Goal: Information Seeking & Learning: Find specific fact

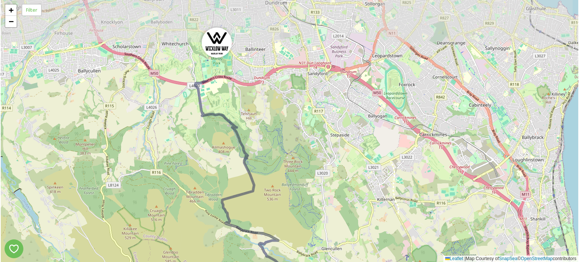
drag, startPoint x: 248, startPoint y: 109, endPoint x: 272, endPoint y: 154, distance: 50.3
click at [272, 154] on div "2 5 + − Leaflet | Map Courtesy of SnapSea © OpenStreetMap contributors" at bounding box center [290, 131] width 578 height 262
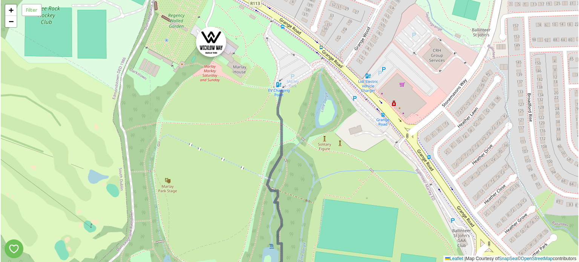
click at [209, 38] on div at bounding box center [211, 42] width 30 height 30
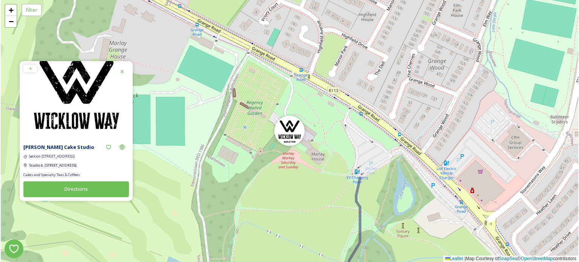
click at [120, 69] on icon at bounding box center [122, 72] width 6 height 6
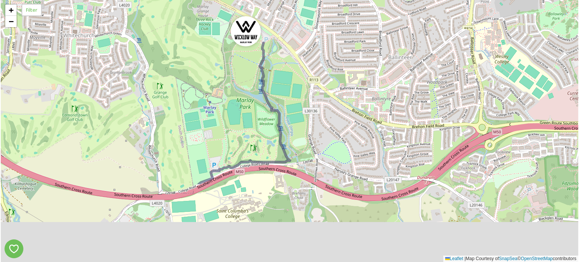
drag, startPoint x: 366, startPoint y: 194, endPoint x: 318, endPoint y: 80, distance: 124.2
click at [318, 81] on div "+ − Leaflet | Map Courtesy of SnapSea © OpenStreetMap contributors" at bounding box center [290, 131] width 578 height 262
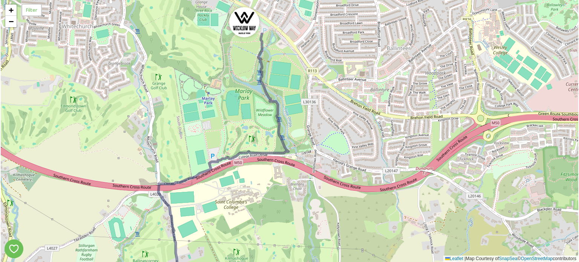
drag, startPoint x: 304, startPoint y: 190, endPoint x: 311, endPoint y: 81, distance: 108.5
click at [311, 83] on div "+ − Leaflet | Map Courtesy of SnapSea © OpenStreetMap contributors" at bounding box center [290, 131] width 578 height 262
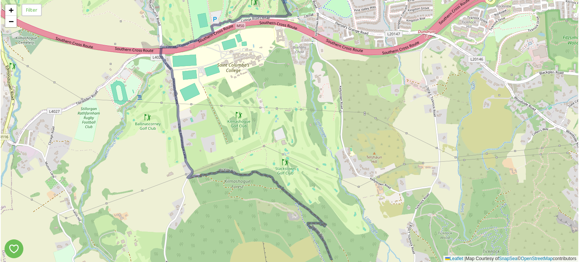
drag, startPoint x: 300, startPoint y: 143, endPoint x: 280, endPoint y: 81, distance: 65.4
click at [280, 81] on div "+ − Leaflet | Map Courtesy of SnapSea © OpenStreetMap contributors" at bounding box center [290, 131] width 578 height 262
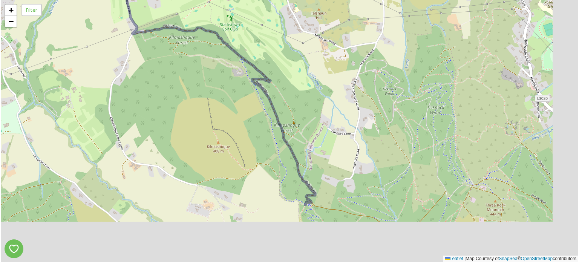
drag, startPoint x: 363, startPoint y: 184, endPoint x: 304, endPoint y: 58, distance: 139.2
click at [304, 58] on div "+ − Leaflet | Map Courtesy of SnapSea © OpenStreetMap contributors" at bounding box center [290, 131] width 578 height 262
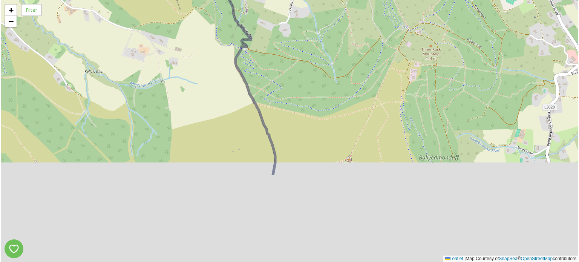
drag, startPoint x: 362, startPoint y: 161, endPoint x: 320, endPoint y: 48, distance: 121.5
click at [321, 48] on div "+ − Leaflet | Map Courtesy of SnapSea © OpenStreetMap contributors" at bounding box center [290, 131] width 578 height 262
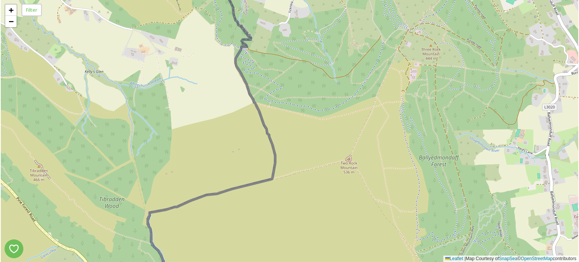
drag, startPoint x: 343, startPoint y: 177, endPoint x: 338, endPoint y: 82, distance: 95.2
click at [338, 83] on div "+ − Leaflet | Map Courtesy of SnapSea © OpenStreetMap contributors" at bounding box center [290, 131] width 578 height 262
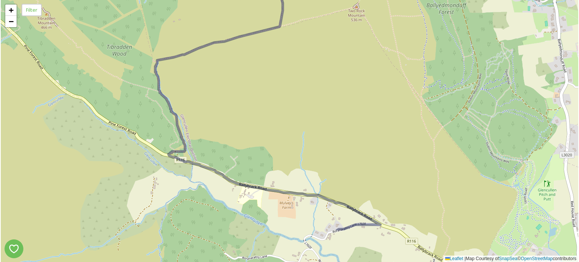
drag, startPoint x: 326, startPoint y: 184, endPoint x: 346, endPoint y: 87, distance: 99.1
click at [346, 88] on div "+ − Leaflet | Map Courtesy of SnapSea © OpenStreetMap contributors" at bounding box center [290, 131] width 578 height 262
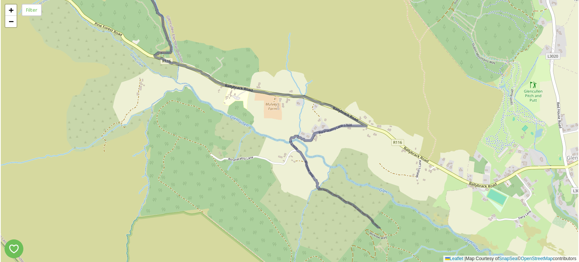
drag, startPoint x: 377, startPoint y: 157, endPoint x: 345, endPoint y: 38, distance: 123.1
click at [346, 39] on div "+ − Leaflet | Map Courtesy of SnapSea © OpenStreetMap contributors" at bounding box center [290, 131] width 578 height 262
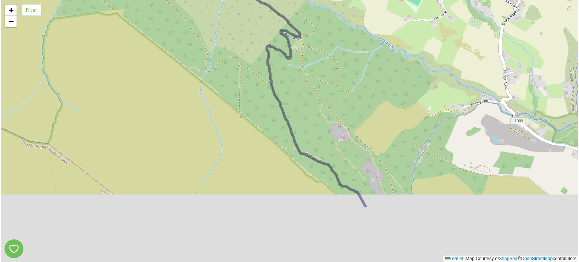
drag, startPoint x: 386, startPoint y: 139, endPoint x: 350, endPoint y: 84, distance: 65.3
click at [350, 84] on div "4 + − Leaflet | Map Courtesy of SnapSea © OpenStreetMap contributors" at bounding box center [290, 131] width 578 height 262
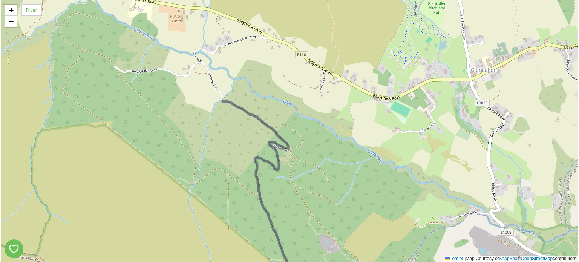
drag, startPoint x: 341, startPoint y: 22, endPoint x: 340, endPoint y: 149, distance: 126.4
click at [340, 149] on div "4 + − Leaflet | Map Courtesy of SnapSea © OpenStreetMap contributors" at bounding box center [290, 131] width 578 height 262
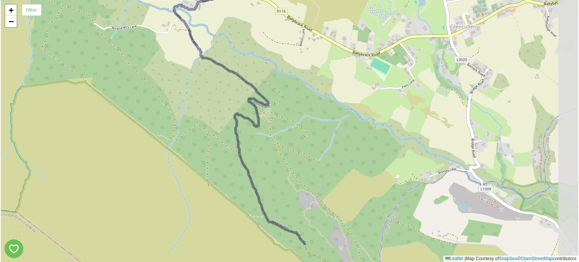
drag, startPoint x: 364, startPoint y: 191, endPoint x: 350, endPoint y: 167, distance: 27.9
click at [350, 167] on div "4 + − Leaflet | Map Courtesy of SnapSea © OpenStreetMap contributors" at bounding box center [290, 131] width 578 height 262
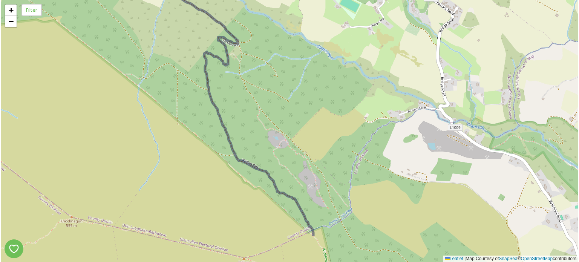
drag, startPoint x: 367, startPoint y: 209, endPoint x: 318, endPoint y: 112, distance: 108.8
click at [320, 115] on div "4 + − Leaflet | Map Courtesy of SnapSea © OpenStreetMap contributors" at bounding box center [290, 131] width 578 height 262
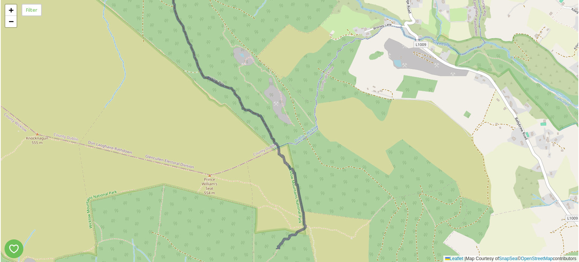
drag, startPoint x: 349, startPoint y: 168, endPoint x: 323, endPoint y: 116, distance: 57.2
click at [323, 116] on div "4 + − Leaflet | Map Courtesy of SnapSea © OpenStreetMap contributors" at bounding box center [290, 131] width 578 height 262
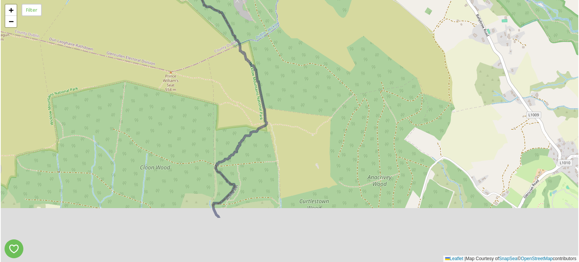
drag, startPoint x: 356, startPoint y: 204, endPoint x: 337, endPoint y: 134, distance: 73.2
click at [337, 134] on div "4 + − Leaflet | Map Courtesy of SnapSea © OpenStreetMap contributors" at bounding box center [290, 131] width 578 height 262
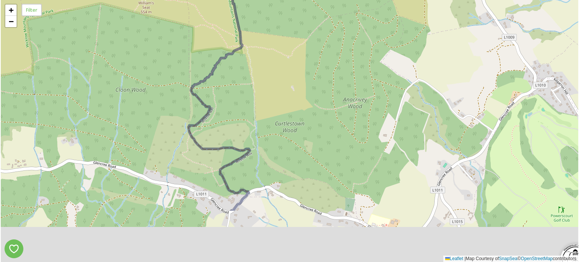
drag, startPoint x: 321, startPoint y: 184, endPoint x: 295, endPoint y: 101, distance: 87.9
click at [296, 103] on div "4 + − Leaflet | Map Courtesy of SnapSea © OpenStreetMap contributors" at bounding box center [290, 131] width 578 height 262
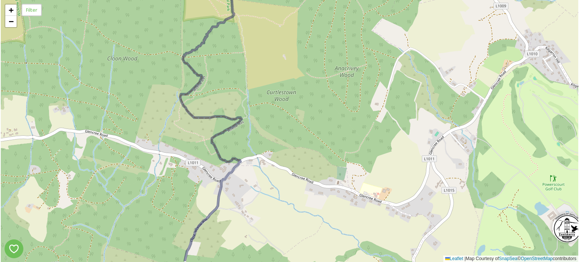
drag, startPoint x: 323, startPoint y: 165, endPoint x: 281, endPoint y: 80, distance: 94.5
click at [281, 80] on div "4 + − Leaflet | Map Courtesy of SnapSea © OpenStreetMap contributors" at bounding box center [290, 131] width 578 height 262
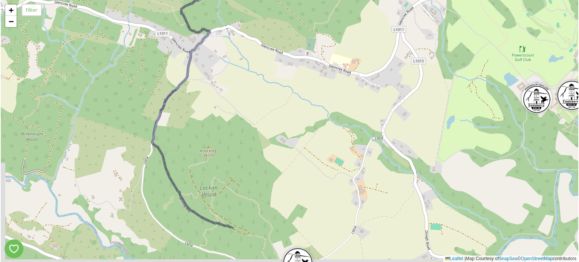
drag, startPoint x: 261, startPoint y: 181, endPoint x: 266, endPoint y: 96, distance: 84.7
click at [268, 100] on div "4 + − Leaflet | Map Courtesy of SnapSea © OpenStreetMap contributors" at bounding box center [290, 131] width 578 height 262
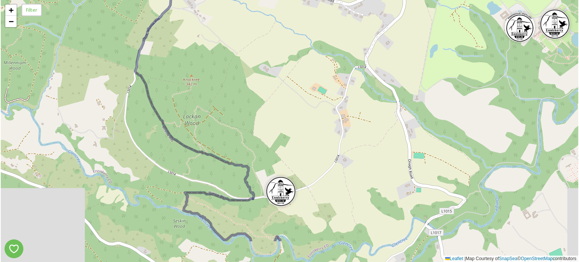
drag, startPoint x: 292, startPoint y: 179, endPoint x: 260, endPoint y: 100, distance: 85.6
click at [260, 100] on div "4 + − Leaflet | Map Courtesy of SnapSea © OpenStreetMap contributors" at bounding box center [290, 131] width 578 height 262
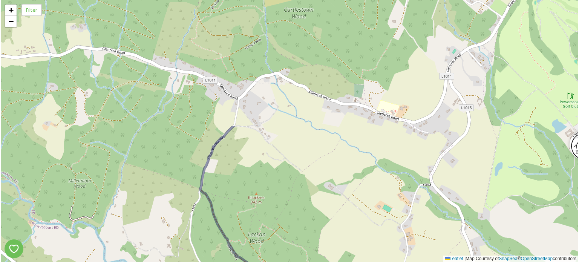
drag, startPoint x: 244, startPoint y: 68, endPoint x: 328, endPoint y: 225, distance: 177.9
click at [328, 225] on div "4 + − Leaflet | Map Courtesy of SnapSea © OpenStreetMap contributors" at bounding box center [290, 131] width 578 height 262
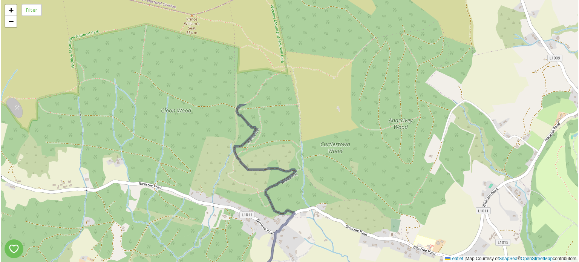
drag, startPoint x: 304, startPoint y: 83, endPoint x: 338, endPoint y: 204, distance: 125.4
click at [338, 204] on div "4 + − Leaflet | Map Courtesy of SnapSea © OpenStreetMap contributors" at bounding box center [290, 131] width 578 height 262
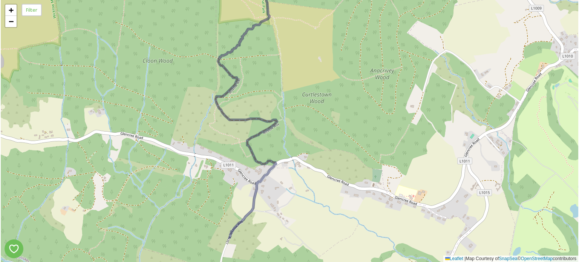
drag, startPoint x: 308, startPoint y: 131, endPoint x: 279, endPoint y: 57, distance: 79.0
click at [281, 60] on div "4 + − Leaflet | Map Courtesy of SnapSea © OpenStreetMap contributors" at bounding box center [290, 131] width 578 height 262
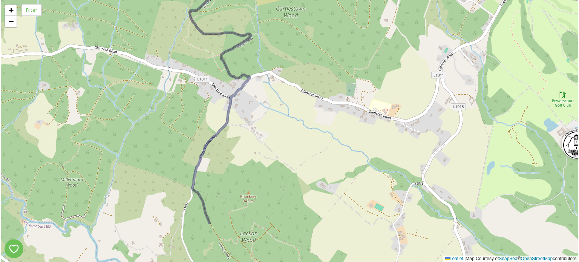
drag, startPoint x: 322, startPoint y: 210, endPoint x: 283, endPoint y: 106, distance: 110.9
click at [283, 107] on div "4 + − Leaflet | Map Courtesy of SnapSea © OpenStreetMap contributors" at bounding box center [290, 131] width 578 height 262
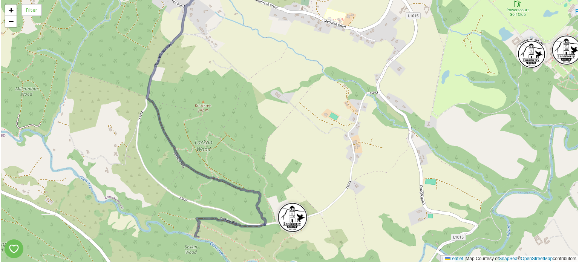
drag, startPoint x: 328, startPoint y: 188, endPoint x: 307, endPoint y: 137, distance: 54.9
click at [307, 137] on div "4 + − Leaflet | Map Courtesy of SnapSea © OpenStreetMap contributors" at bounding box center [290, 131] width 578 height 262
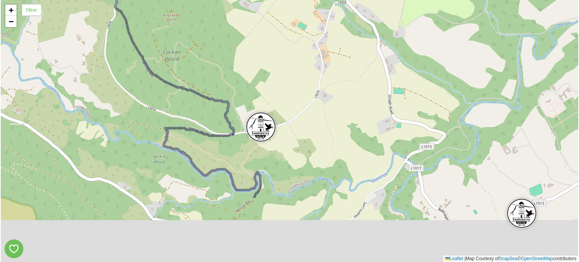
drag, startPoint x: 303, startPoint y: 172, endPoint x: 270, endPoint y: 77, distance: 101.2
click at [270, 77] on div "4 + − Leaflet | Map Courtesy of SnapSea © OpenStreetMap contributors" at bounding box center [290, 131] width 578 height 262
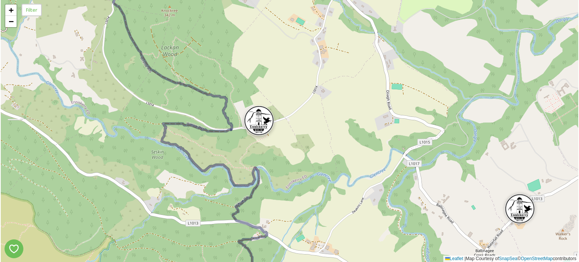
click at [262, 115] on div at bounding box center [259, 121] width 30 height 30
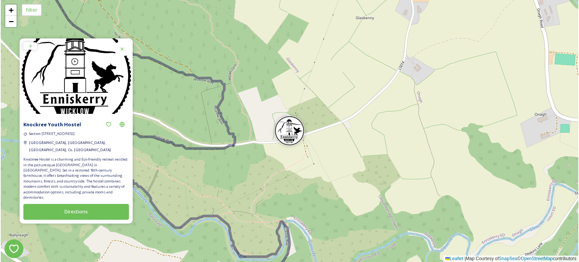
click at [121, 52] on icon at bounding box center [122, 49] width 6 height 6
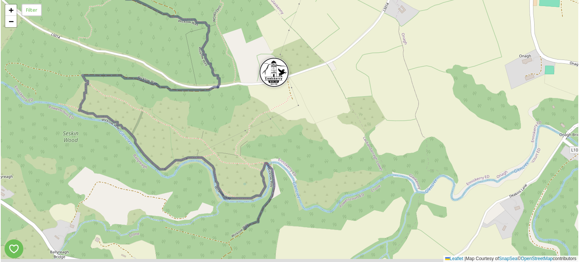
drag, startPoint x: 267, startPoint y: 198, endPoint x: 239, endPoint y: 116, distance: 86.4
click at [242, 119] on div "+ − Leaflet | Map Courtesy of SnapSea © OpenStreetMap contributors" at bounding box center [290, 131] width 578 height 262
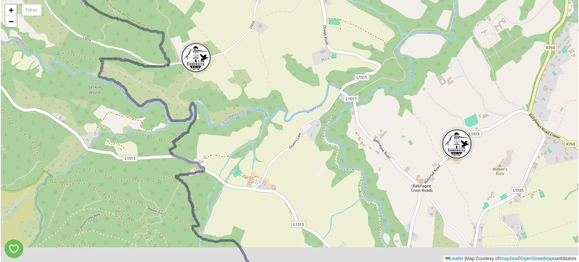
drag, startPoint x: 297, startPoint y: 125, endPoint x: 243, endPoint y: 98, distance: 59.9
click at [243, 98] on div "4 + − Leaflet | Map Courtesy of SnapSea © OpenStreetMap contributors" at bounding box center [290, 131] width 578 height 262
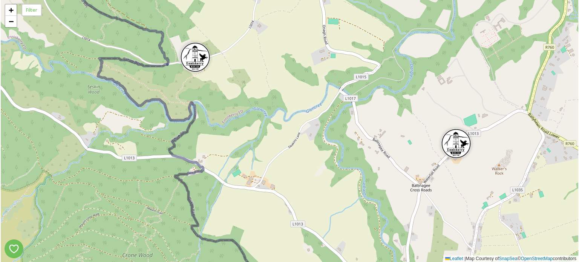
click at [453, 140] on div at bounding box center [456, 144] width 30 height 30
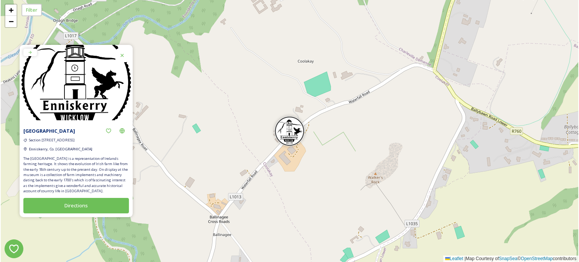
click at [120, 54] on icon at bounding box center [122, 55] width 6 height 6
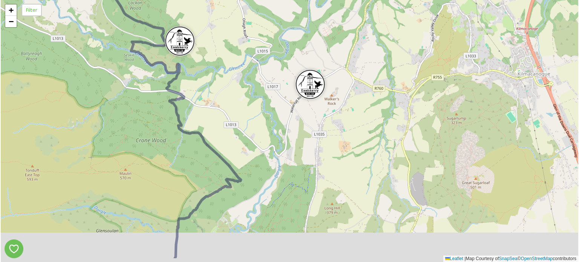
drag, startPoint x: 148, startPoint y: 109, endPoint x: 227, endPoint y: 77, distance: 86.1
click at [227, 77] on div "2 4 + − Leaflet | Map Courtesy of SnapSea © OpenStreetMap contributors" at bounding box center [290, 131] width 578 height 262
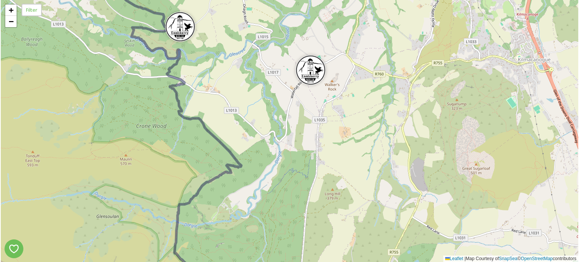
drag, startPoint x: 272, startPoint y: 192, endPoint x: 265, endPoint y: 89, distance: 103.2
click at [265, 89] on div "2 4 + − Leaflet | Map Courtesy of SnapSea © OpenStreetMap contributors" at bounding box center [290, 131] width 578 height 262
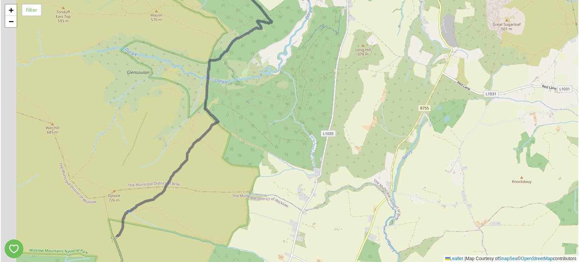
drag, startPoint x: 240, startPoint y: 170, endPoint x: 277, endPoint y: 117, distance: 64.7
click at [277, 118] on div "2 4 + − Leaflet | Map Courtesy of SnapSea © OpenStreetMap contributors" at bounding box center [290, 131] width 578 height 262
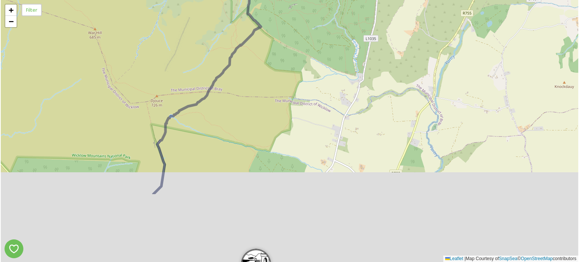
drag, startPoint x: 223, startPoint y: 194, endPoint x: 266, endPoint y: 90, distance: 112.5
click at [267, 91] on div "2 4 + − Leaflet | Map Courtesy of SnapSea © OpenStreetMap contributors" at bounding box center [290, 131] width 578 height 262
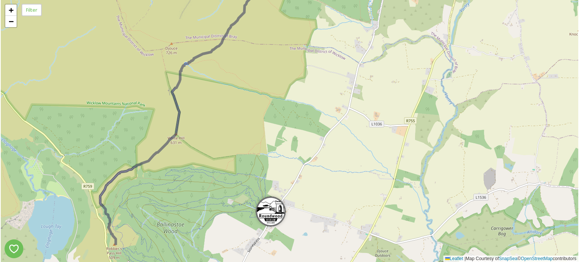
drag
click at [275, 87] on div "+ − Leaflet | Map Courtesy of SnapSea © OpenStreetMap contributors" at bounding box center [290, 131] width 578 height 262
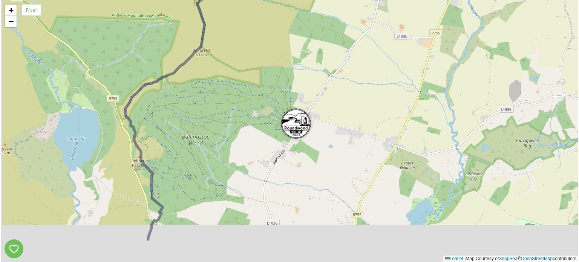
click at [220, 103] on div "+ − Leaflet | Map Courtesy of SnapSea © OpenStreetMap contributors" at bounding box center [290, 131] width 578 height 262
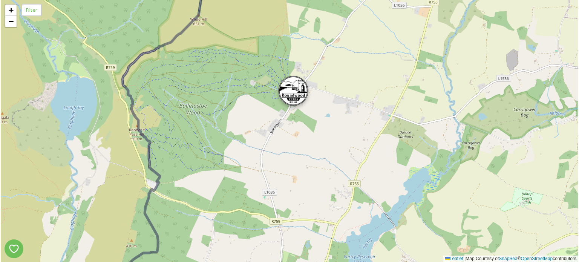
click at [294, 89] on div at bounding box center [293, 91] width 30 height 30
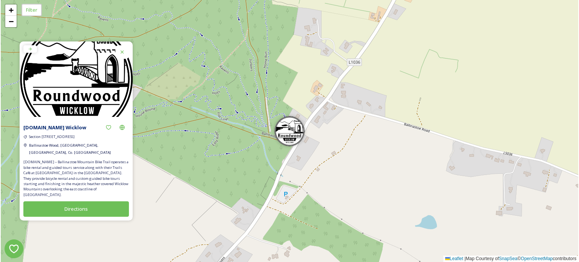
click at [122, 53] on icon at bounding box center [122, 51] width 3 height 3
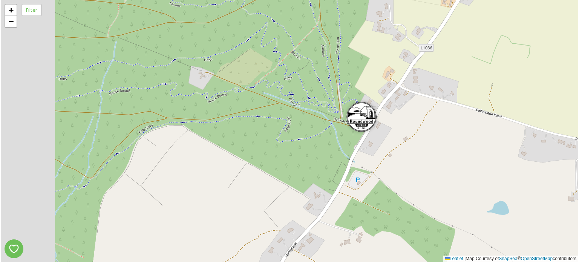
drag, startPoint x: 150, startPoint y: 160, endPoint x: 226, endPoint y: 143, distance: 78.4
click at [227, 143] on div "+ − Leaflet | Map Courtesy of SnapSea © OpenStreetMap contributors" at bounding box center [290, 131] width 578 height 262
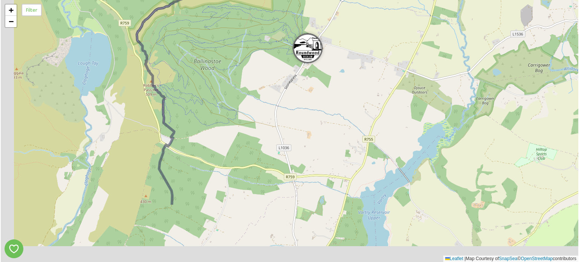
drag, startPoint x: 174, startPoint y: 164, endPoint x: 220, endPoint y: 75, distance: 100.4
click at [220, 75] on div "+ − Leaflet | Map Courtesy of SnapSea © OpenStreetMap contributors" at bounding box center [290, 131] width 578 height 262
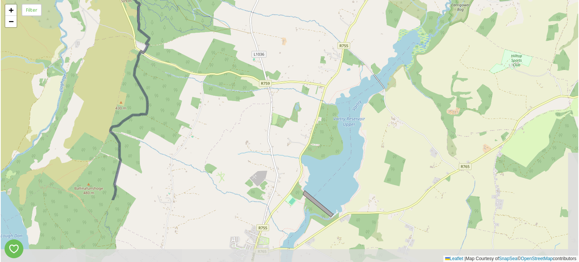
drag, startPoint x: 260, startPoint y: 149, endPoint x: 243, endPoint y: 82, distance: 68.8
click at [243, 82] on div "+ − Leaflet | Map Courtesy of SnapSea © OpenStreetMap contributors" at bounding box center [290, 131] width 578 height 262
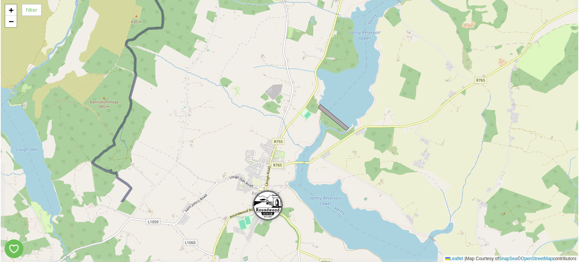
drag, startPoint x: 240, startPoint y: 148, endPoint x: 255, endPoint y: 62, distance: 87.8
click at [255, 62] on div "+ − Leaflet | Map Courtesy of SnapSea © OpenStreetMap contributors" at bounding box center [290, 131] width 578 height 262
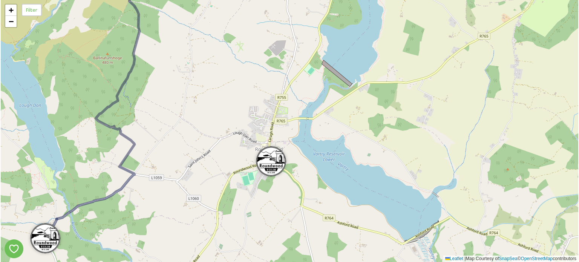
drag, startPoint x: 229, startPoint y: 143, endPoint x: 229, endPoint y: 51, distance: 92.4
click at [229, 52] on div "+ − Leaflet | Map Courtesy of SnapSea © OpenStreetMap contributors" at bounding box center [290, 131] width 578 height 262
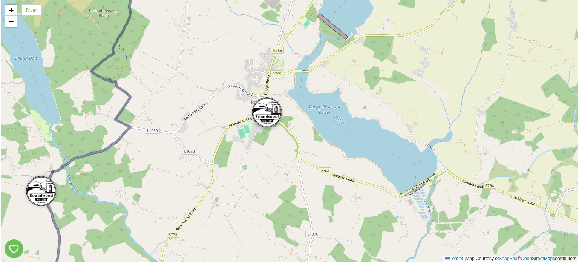
click at [258, 100] on div at bounding box center [267, 112] width 30 height 30
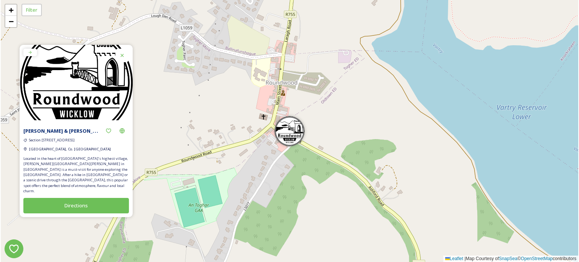
click at [122, 57] on icon at bounding box center [122, 55] width 3 height 3
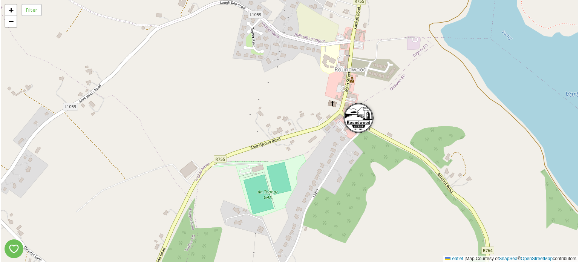
drag, startPoint x: 140, startPoint y: 145, endPoint x: 240, endPoint y: 129, distance: 100.9
click at [240, 129] on div "+ − Leaflet | Map Courtesy of SnapSea © OpenStreetMap contributors" at bounding box center [290, 131] width 578 height 262
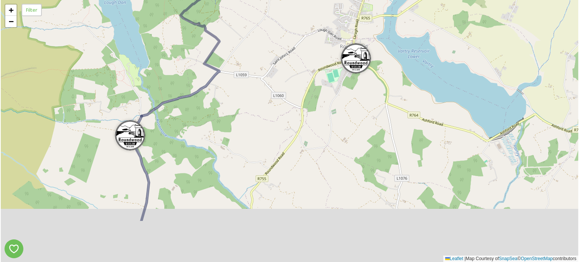
drag, startPoint x: 163, startPoint y: 157, endPoint x: 268, endPoint y: 76, distance: 132.4
click at [268, 76] on div "3 + − Leaflet | Map Courtesy of SnapSea © OpenStreetMap contributors" at bounding box center [290, 131] width 578 height 262
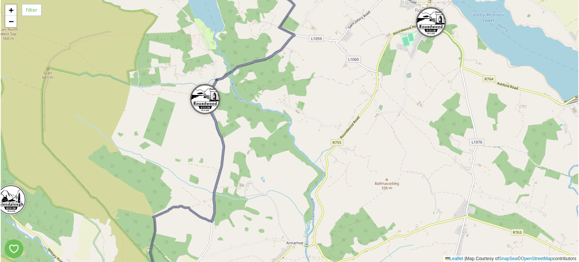
drag, startPoint x: 212, startPoint y: 149, endPoint x: 264, endPoint y: 126, distance: 56.9
click at [264, 126] on div "3 + − Leaflet | Map Courtesy of SnapSea © OpenStreetMap contributors" at bounding box center [290, 131] width 578 height 262
click at [198, 103] on div at bounding box center [205, 97] width 30 height 30
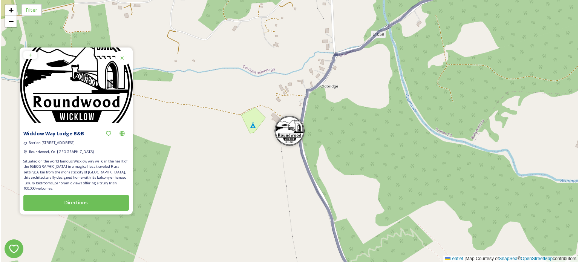
click at [123, 58] on icon at bounding box center [122, 58] width 6 height 6
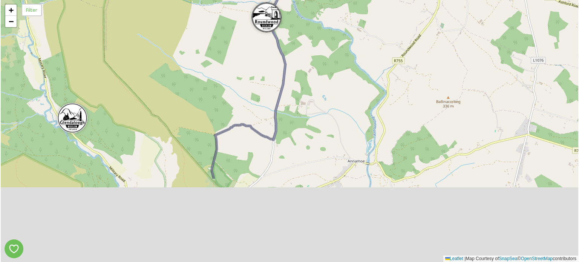
drag, startPoint x: 377, startPoint y: 172, endPoint x: 317, endPoint y: 56, distance: 130.4
click at [317, 58] on div "3 + − Leaflet | Map Courtesy of SnapSea © OpenStreetMap contributors" at bounding box center [290, 131] width 578 height 262
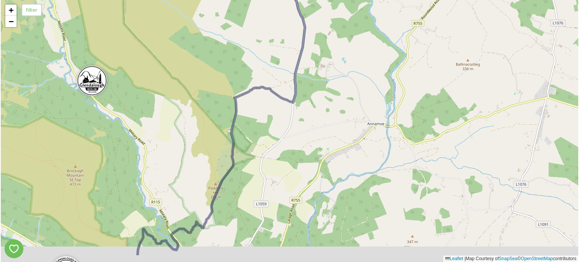
drag, startPoint x: 302, startPoint y: 171, endPoint x: 324, endPoint y: 138, distance: 40.5
click at [324, 138] on div "3 + − Leaflet | Map Courtesy of SnapSea © OpenStreetMap contributors" at bounding box center [290, 131] width 578 height 262
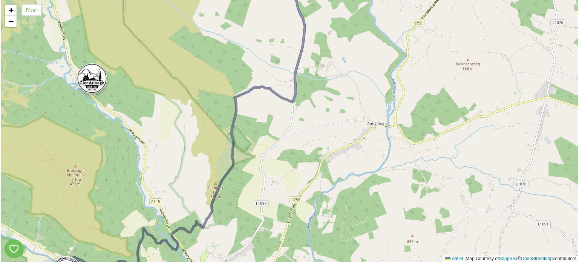
click at [90, 81] on div at bounding box center [92, 78] width 30 height 30
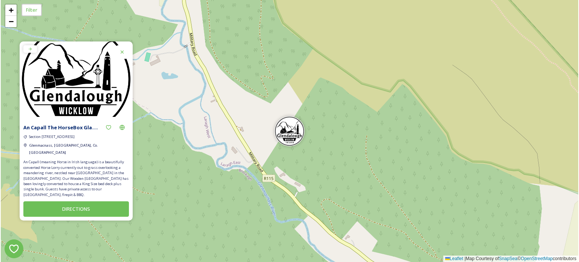
click at [121, 53] on icon at bounding box center [122, 51] width 3 height 3
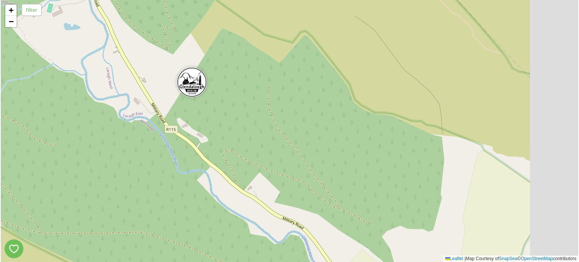
drag, startPoint x: 394, startPoint y: 175, endPoint x: 157, endPoint y: 74, distance: 257.6
click at [160, 77] on div "+ − Leaflet | Map Courtesy of SnapSea © OpenStreetMap contributors" at bounding box center [290, 131] width 578 height 262
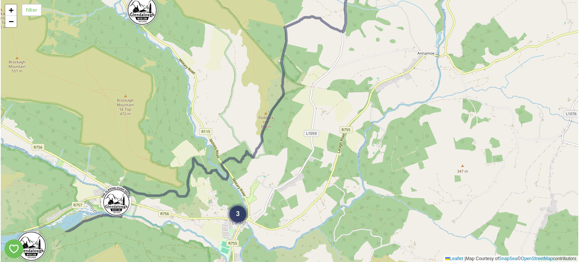
drag, startPoint x: 308, startPoint y: 197, endPoint x: 315, endPoint y: 138, distance: 59.7
click at [315, 138] on div "3 + − Leaflet | Map Courtesy of SnapSea © OpenStreetMap contributors" at bounding box center [290, 131] width 578 height 262
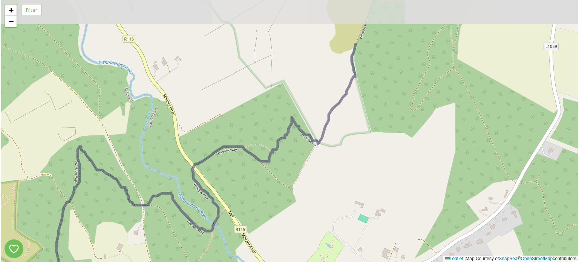
drag, startPoint x: 236, startPoint y: 96, endPoint x: 232, endPoint y: 163, distance: 66.9
click at [234, 165] on div "+ − Leaflet | Map Courtesy of SnapSea © OpenStreetMap contributors" at bounding box center [290, 131] width 578 height 262
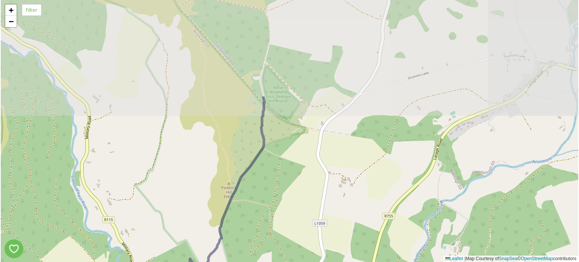
drag, startPoint x: 243, startPoint y: 58, endPoint x: 172, endPoint y: 181, distance: 142.2
click at [172, 181] on div "+ − Leaflet | Map Courtesy of SnapSea © OpenStreetMap contributors" at bounding box center [290, 131] width 578 height 262
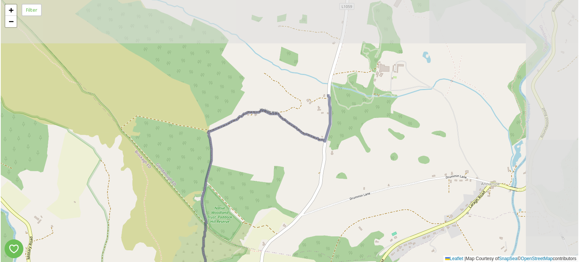
drag, startPoint x: 208, startPoint y: 119, endPoint x: 148, endPoint y: 231, distance: 126.4
click at [149, 240] on div "+ − Leaflet | Map Courtesy of SnapSea © OpenStreetMap contributors" at bounding box center [290, 131] width 578 height 262
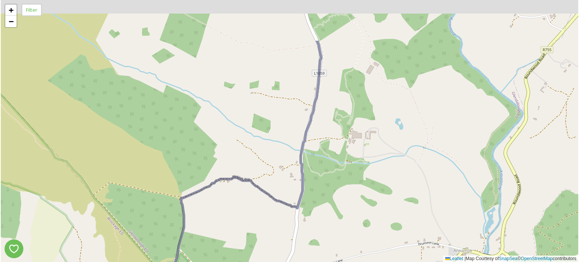
drag, startPoint x: 208, startPoint y: 107, endPoint x: 132, endPoint y: 214, distance: 131.2
click at [132, 214] on div "+ − Leaflet | Map Courtesy of SnapSea © OpenStreetMap contributors" at bounding box center [290, 131] width 578 height 262
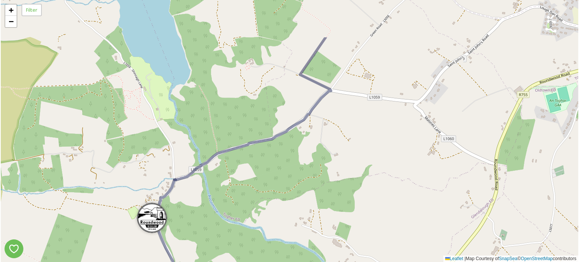
drag, startPoint x: 182, startPoint y: 62, endPoint x: 217, endPoint y: 123, distance: 70.3
click at [217, 123] on div "+ − Leaflet | Map Courtesy of SnapSea © OpenStreetMap contributors" at bounding box center [290, 131] width 578 height 262
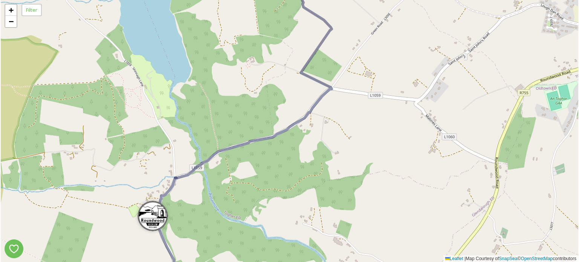
drag, startPoint x: 227, startPoint y: 246, endPoint x: 248, endPoint y: 131, distance: 116.6
click at [248, 132] on div "+ − Leaflet | Map Courtesy of SnapSea © OpenStreetMap contributors" at bounding box center [290, 131] width 578 height 262
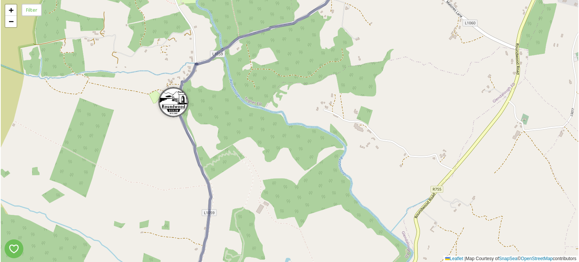
drag, startPoint x: 249, startPoint y: 232, endPoint x: 260, endPoint y: 122, distance: 110.3
click at [260, 122] on div "+ − Leaflet | Map Courtesy of SnapSea © OpenStreetMap contributors" at bounding box center [290, 131] width 578 height 262
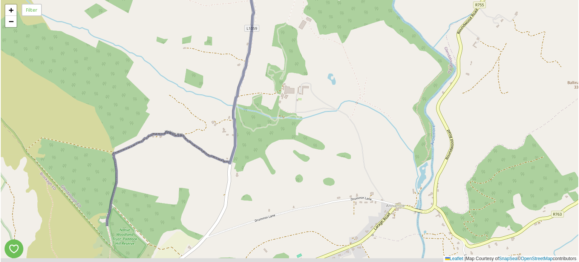
drag, startPoint x: 290, startPoint y: 135, endPoint x: 309, endPoint y: 98, distance: 42.2
click at [309, 98] on div "+ − Leaflet | Map Courtesy of SnapSea © OpenStreetMap contributors" at bounding box center [290, 131] width 578 height 262
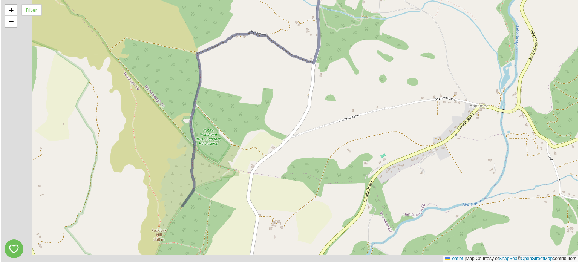
drag, startPoint x: 199, startPoint y: 182, endPoint x: 276, endPoint y: 75, distance: 131.9
click at [276, 77] on div "+ − Leaflet | Map Courtesy of SnapSea © OpenStreetMap contributors" at bounding box center [290, 131] width 578 height 262
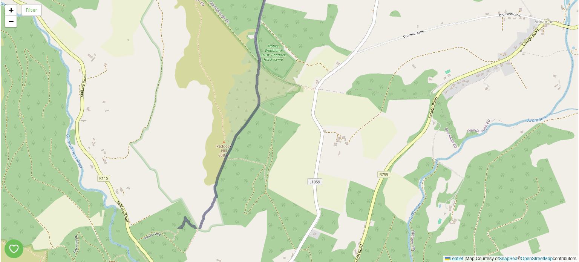
drag, startPoint x: 194, startPoint y: 219, endPoint x: 289, endPoint y: 91, distance: 160.0
click at [291, 94] on div "+ − Leaflet | Map Courtesy of SnapSea © OpenStreetMap contributors" at bounding box center [290, 131] width 578 height 262
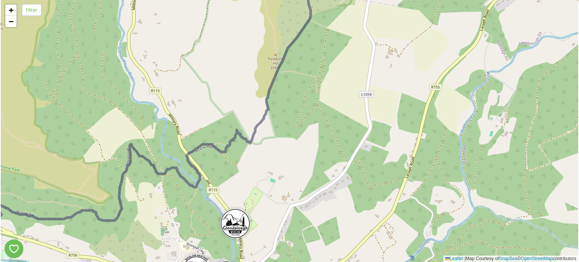
drag, startPoint x: 284, startPoint y: 167, endPoint x: 335, endPoint y: 122, distance: 67.9
click at [335, 122] on div "+ − Leaflet | Map Courtesy of SnapSea © OpenStreetMap contributors" at bounding box center [290, 131] width 578 height 262
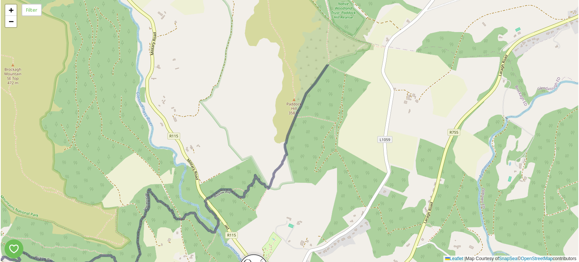
drag, startPoint x: 360, startPoint y: 66, endPoint x: 311, endPoint y: 173, distance: 117.9
click at [311, 173] on div "+ − Leaflet | Map Courtesy of SnapSea © OpenStreetMap contributors" at bounding box center [290, 131] width 578 height 262
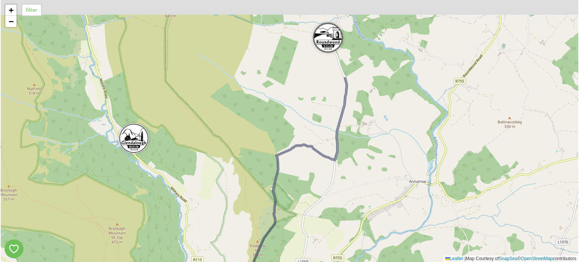
drag, startPoint x: 354, startPoint y: 70, endPoint x: 307, endPoint y: 183, distance: 122.5
click at [307, 183] on div "3 + − Leaflet | Map Courtesy of SnapSea © OpenStreetMap contributors" at bounding box center [290, 131] width 578 height 262
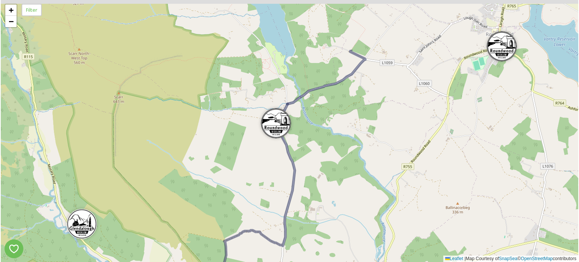
drag, startPoint x: 279, startPoint y: 135, endPoint x: 228, endPoint y: 177, distance: 66.2
click at [228, 177] on div "3 + − Leaflet | Map Courtesy of SnapSea © OpenStreetMap contributors" at bounding box center [290, 131] width 578 height 262
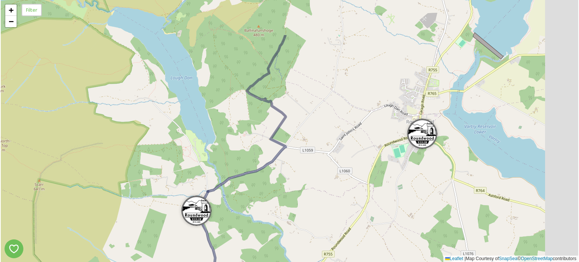
drag, startPoint x: 356, startPoint y: 132, endPoint x: 279, endPoint y: 221, distance: 118.0
click at [279, 221] on div "3 + − Leaflet | Map Courtesy of SnapSea © OpenStreetMap contributors" at bounding box center [290, 131] width 578 height 262
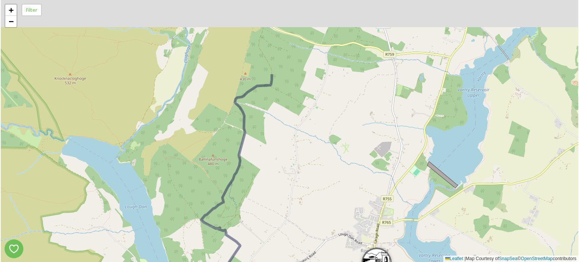
drag, startPoint x: 311, startPoint y: 70, endPoint x: 299, endPoint y: 179, distance: 109.7
click at [299, 179] on div "+ − Leaflet | Map Courtesy of SnapSea © OpenStreetMap contributors" at bounding box center [290, 131] width 578 height 262
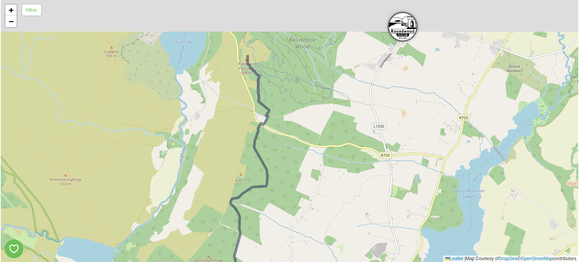
drag, startPoint x: 306, startPoint y: 96, endPoint x: 300, endPoint y: 193, distance: 97.1
click at [300, 193] on div "+ − Leaflet | Map Courtesy of SnapSea © OpenStreetMap contributors" at bounding box center [290, 131] width 578 height 262
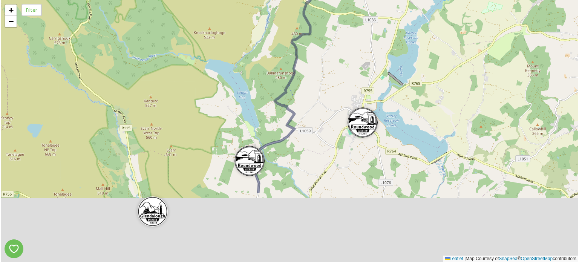
drag, startPoint x: 307, startPoint y: 193, endPoint x: 336, endPoint y: 75, distance: 121.6
click at [337, 80] on div "2 5 3 + − Leaflet | Map Courtesy of SnapSea © OpenStreetMap contributors" at bounding box center [290, 131] width 578 height 262
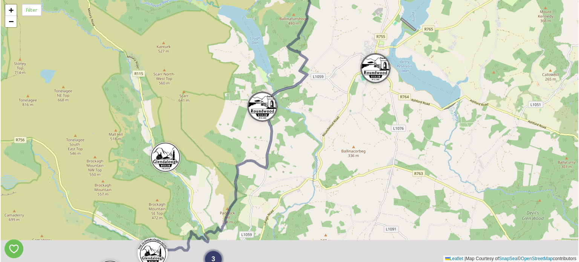
drag, startPoint x: 308, startPoint y: 158, endPoint x: 366, endPoint y: 43, distance: 128.6
click at [366, 43] on div "3 2 + − Leaflet | Map Courtesy of SnapSea © OpenStreetMap contributors" at bounding box center [290, 131] width 578 height 262
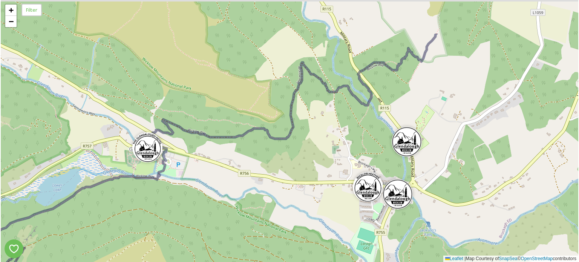
drag, startPoint x: 354, startPoint y: 63, endPoint x: 254, endPoint y: 172, distance: 147.7
click at [254, 172] on div "+ − Leaflet | Map Courtesy of SnapSea © OpenStreetMap contributors" at bounding box center [290, 131] width 578 height 262
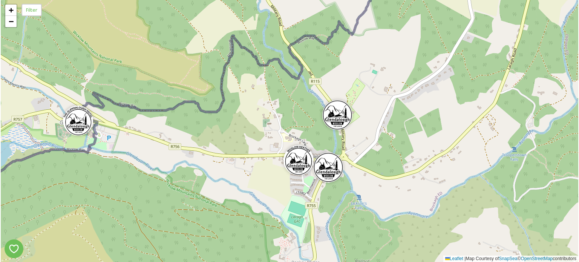
drag, startPoint x: 236, startPoint y: 212, endPoint x: 234, endPoint y: 133, distance: 79.3
click at [234, 133] on div "+ − Leaflet | Map Courtesy of SnapSea © OpenStreetMap contributors" at bounding box center [290, 131] width 578 height 262
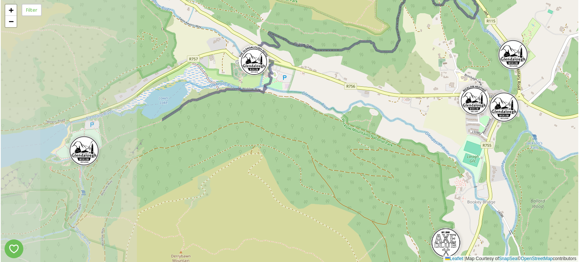
drag, startPoint x: 243, startPoint y: 102, endPoint x: 335, endPoint y: 98, distance: 91.8
click at [335, 98] on div "+ − Leaflet | Map Courtesy of SnapSea © OpenStreetMap contributors" at bounding box center [290, 131] width 578 height 262
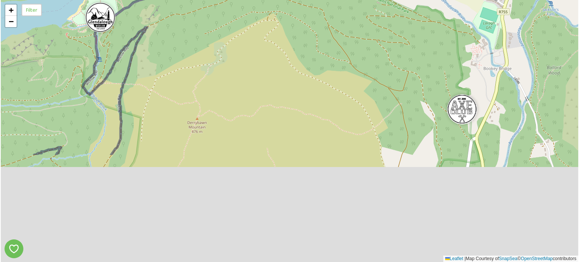
drag, startPoint x: 181, startPoint y: 197, endPoint x: 198, endPoint y: 59, distance: 138.7
click at [198, 59] on div "+ − Leaflet | Map Courtesy of SnapSea © OpenStreetMap contributors" at bounding box center [290, 131] width 578 height 262
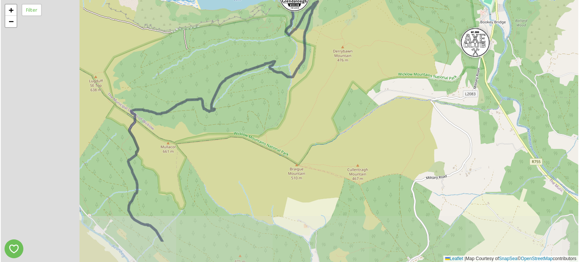
drag, startPoint x: 163, startPoint y: 170, endPoint x: 321, endPoint y: 119, distance: 165.8
click at [318, 120] on div "3 + − Leaflet | Map Courtesy of SnapSea © OpenStreetMap contributors" at bounding box center [290, 131] width 578 height 262
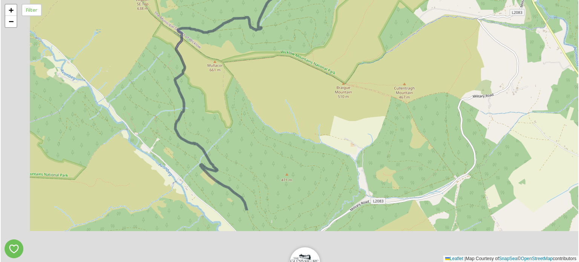
drag, startPoint x: 232, startPoint y: 169, endPoint x: 266, endPoint y: 67, distance: 107.6
click at [270, 81] on div "3 + − Leaflet | Map Courtesy of SnapSea © OpenStreetMap contributors" at bounding box center [290, 131] width 578 height 262
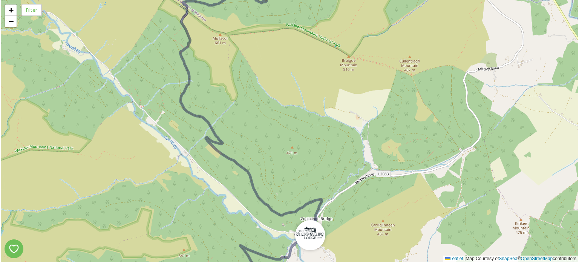
drag, startPoint x: 320, startPoint y: 184, endPoint x: 244, endPoint y: 39, distance: 163.8
click at [245, 40] on div "3 3 + − Leaflet | Map Courtesy of SnapSea © OpenStreetMap contributors" at bounding box center [290, 131] width 578 height 262
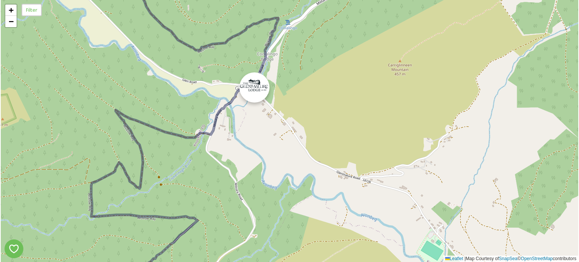
click at [258, 81] on div at bounding box center [255, 87] width 30 height 30
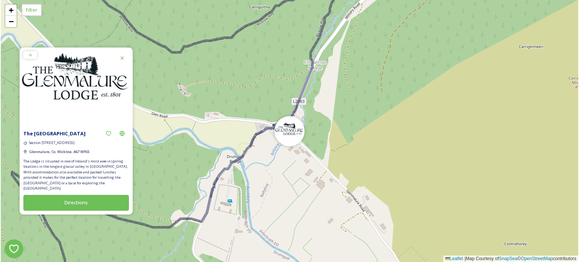
click at [122, 60] on icon at bounding box center [122, 58] width 3 height 3
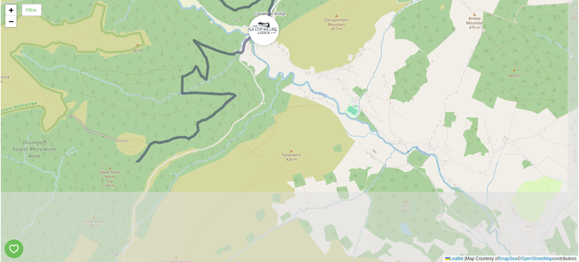
drag, startPoint x: 294, startPoint y: 201, endPoint x: 272, endPoint y: 79, distance: 124.1
click at [275, 74] on div "3 3 + − Leaflet | Map Courtesy of SnapSea © OpenStreetMap contributors" at bounding box center [290, 131] width 578 height 262
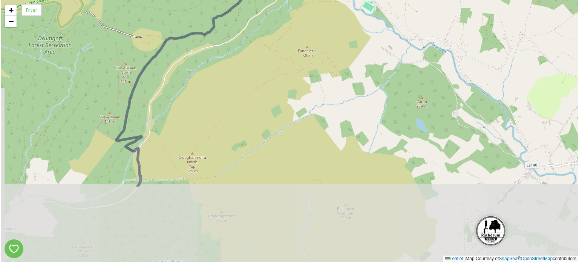
drag, startPoint x: 212, startPoint y: 178, endPoint x: 228, endPoint y: 76, distance: 103.1
click at [228, 76] on div "3 + − Leaflet | Map Courtesy of SnapSea © OpenStreetMap contributors" at bounding box center [290, 131] width 578 height 262
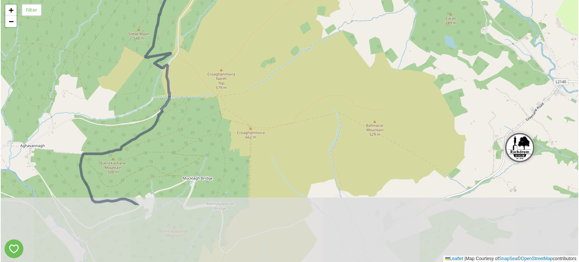
drag, startPoint x: 195, startPoint y: 149, endPoint x: 224, endPoint y: 66, distance: 88.3
click at [224, 66] on div "3 + − Leaflet | Map Courtesy of SnapSea © OpenStreetMap contributors" at bounding box center [290, 131] width 578 height 262
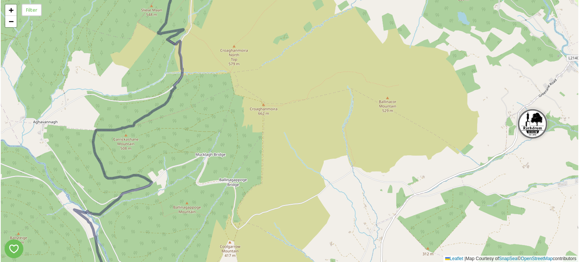
drag, startPoint x: 185, startPoint y: 145, endPoint x: 254, endPoint y: 73, distance: 99.0
click at [254, 73] on div "3 + − Leaflet | Map Courtesy of SnapSea © OpenStreetMap contributors" at bounding box center [290, 131] width 578 height 262
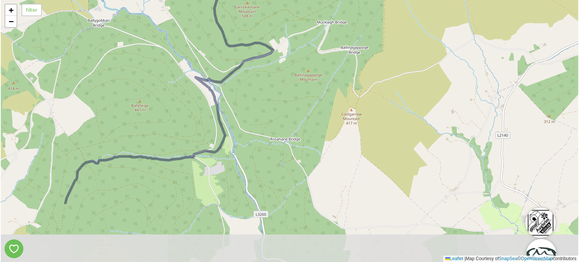
click at [284, 83] on div "3 + − Leaflet | Map Courtesy of SnapSea © OpenStreetMap contributors" at bounding box center [290, 131] width 578 height 262
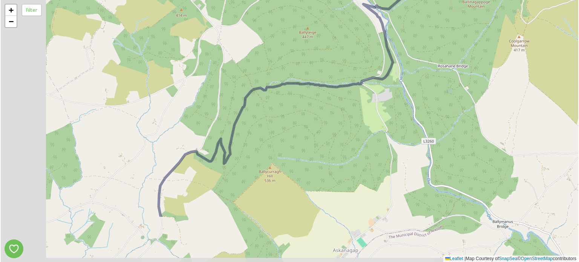
drag, startPoint x: 155, startPoint y: 141, endPoint x: 297, endPoint y: 70, distance: 158.8
click at [297, 70] on div "3 + − Leaflet | Map Courtesy of SnapSea © OpenStreetMap contributors" at bounding box center [290, 131] width 578 height 262
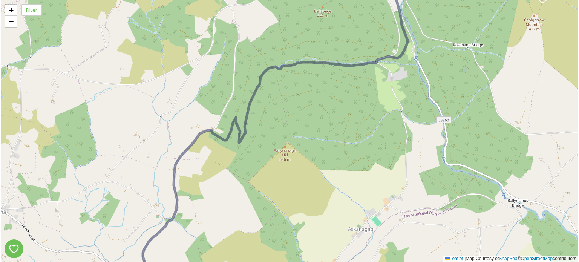
drag, startPoint x: 284, startPoint y: 169, endPoint x: 357, endPoint y: 65, distance: 127.3
click at [355, 72] on div "3 + − Leaflet | Map Courtesy of SnapSea © OpenStreetMap contributors" at bounding box center [290, 131] width 578 height 262
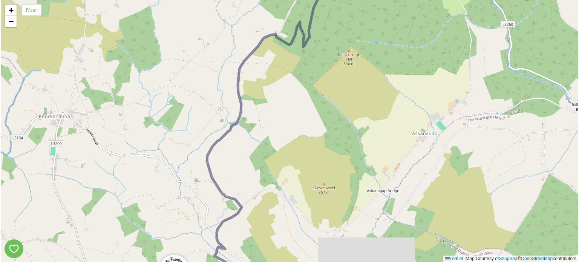
drag, startPoint x: 286, startPoint y: 171, endPoint x: 315, endPoint y: 40, distance: 134.0
click at [317, 51] on div "+ − Leaflet | Map Courtesy of SnapSea © OpenStreetMap contributors" at bounding box center [290, 131] width 578 height 262
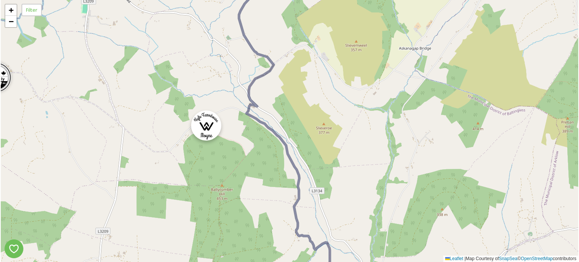
click at [204, 130] on div at bounding box center [206, 126] width 30 height 30
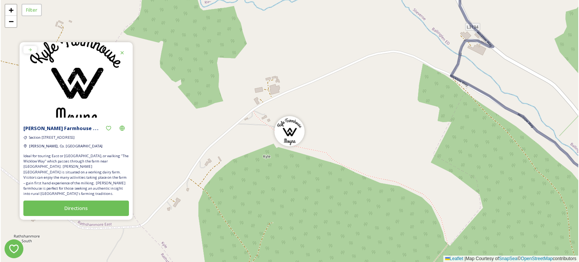
click at [123, 52] on icon at bounding box center [122, 53] width 6 height 6
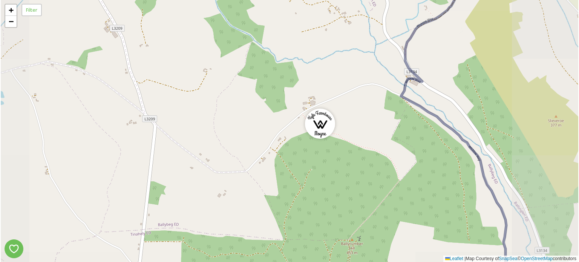
drag, startPoint x: 416, startPoint y: 179, endPoint x: 235, endPoint y: 102, distance: 196.4
click at [236, 103] on div "+ − Leaflet | Map Courtesy of SnapSea © OpenStreetMap contributors" at bounding box center [290, 131] width 578 height 262
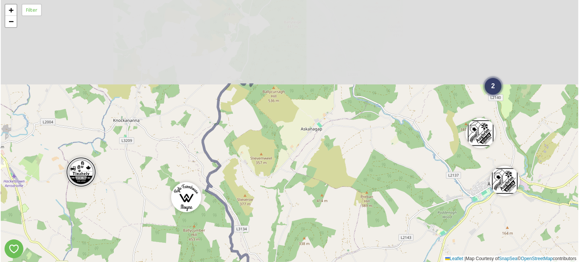
drag, startPoint x: 311, startPoint y: 51, endPoint x: 286, endPoint y: 164, distance: 115.9
click at [287, 165] on div "4 2 4 3 + − Leaflet | Map Courtesy of SnapSea © OpenStreetMap contributors" at bounding box center [290, 131] width 578 height 262
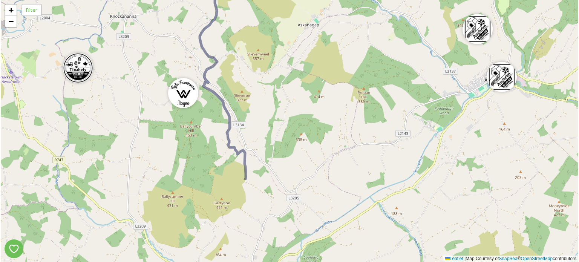
drag, startPoint x: 295, startPoint y: 197, endPoint x: 291, endPoint y: 51, distance: 146.8
click at [292, 59] on div "4 2 3 2 + − Leaflet | Map Courtesy of SnapSea © OpenStreetMap contributors" at bounding box center [290, 131] width 578 height 262
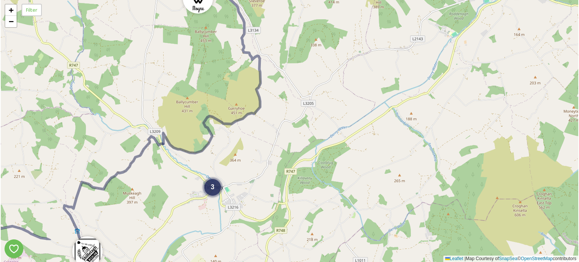
drag, startPoint x: 280, startPoint y: 167, endPoint x: 309, endPoint y: 62, distance: 109.2
click at [311, 66] on div "4 2 3 4 + − Leaflet | Map Courtesy of SnapSea © OpenStreetMap contributors" at bounding box center [290, 131] width 578 height 262
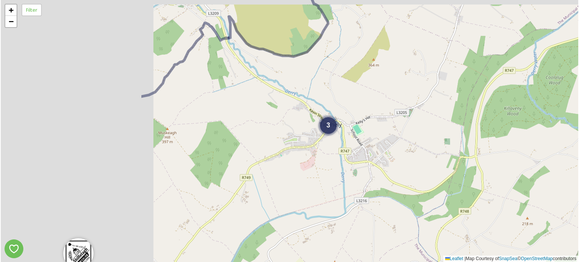
drag, startPoint x: 273, startPoint y: 74, endPoint x: 317, endPoint y: 76, distance: 44.2
click at [321, 74] on div "4 3 + − Leaflet | Map Courtesy of SnapSea © OpenStreetMap contributors" at bounding box center [290, 131] width 578 height 262
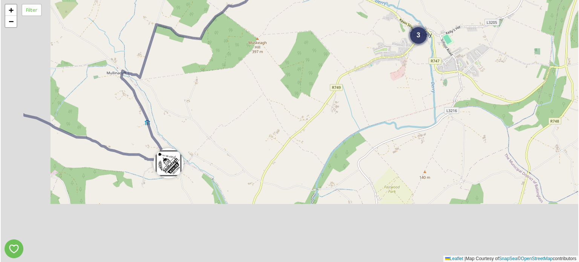
drag, startPoint x: 216, startPoint y: 154, endPoint x: 309, endPoint y: 43, distance: 144.9
click at [311, 46] on div "4 3 + − Leaflet | Map Courtesy of SnapSea © OpenStreetMap contributors" at bounding box center [290, 131] width 578 height 262
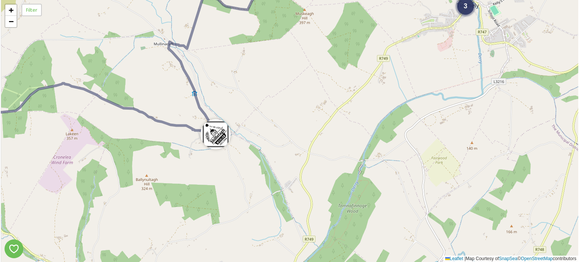
drag, startPoint x: 157, startPoint y: 163, endPoint x: 249, endPoint y: 155, distance: 92.8
click at [249, 155] on div "4 3 + − Leaflet | Map Courtesy of SnapSea © OpenStreetMap contributors" at bounding box center [290, 131] width 578 height 262
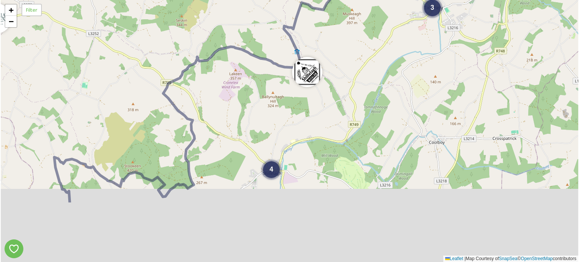
drag, startPoint x: 277, startPoint y: 214, endPoint x: 285, endPoint y: 91, distance: 123.3
click at [285, 92] on div "2 4 3 + − Leaflet | Map Courtesy of SnapSea © OpenStreetMap contributors" at bounding box center [290, 131] width 578 height 262
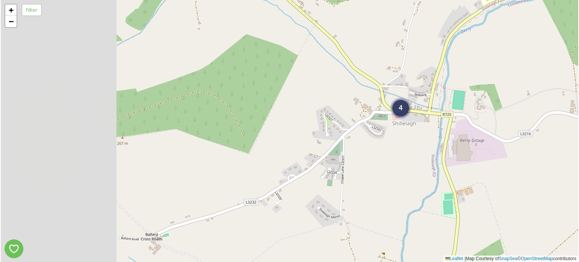
drag, startPoint x: 141, startPoint y: 111, endPoint x: 344, endPoint y: 106, distance: 203.0
click at [337, 108] on div "4 + − Leaflet | Map Courtesy of SnapSea © OpenStreetMap contributors" at bounding box center [290, 131] width 578 height 262
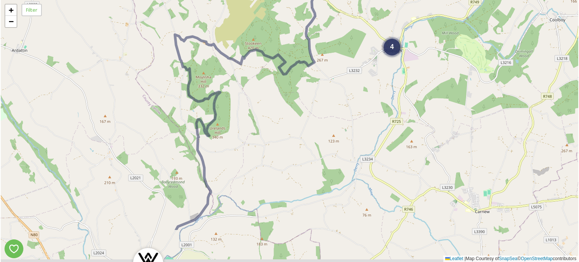
drag, startPoint x: 272, startPoint y: 174, endPoint x: 300, endPoint y: 100, distance: 78.9
click at [300, 106] on div "4 3 + − Leaflet | Map Courtesy of SnapSea © OpenStreetMap contributors" at bounding box center [290, 131] width 578 height 262
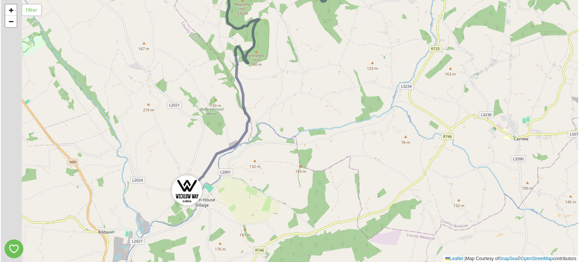
drag, startPoint x: 241, startPoint y: 166, endPoint x: 284, endPoint y: 83, distance: 93.7
click at [285, 85] on div "4 3 + − Leaflet | Map Courtesy of SnapSea © OpenStreetMap contributors" at bounding box center [290, 131] width 578 height 262
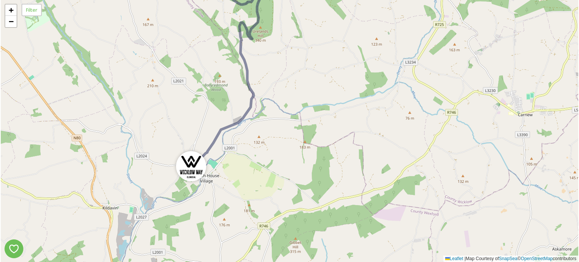
drag, startPoint x: 289, startPoint y: 138, endPoint x: 315, endPoint y: 111, distance: 37.4
click at [315, 111] on div "4 3 + − Leaflet | Map Courtesy of SnapSea © OpenStreetMap contributors" at bounding box center [290, 131] width 578 height 262
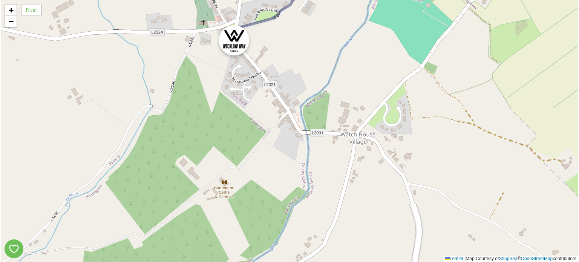
click at [241, 44] on div at bounding box center [234, 40] width 30 height 30
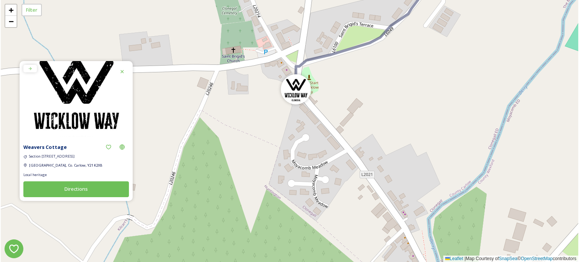
click at [41, 155] on span "Section [STREET_ADDRESS]" at bounding box center [52, 156] width 46 height 5
click at [44, 148] on strong "Weavers Cottage" at bounding box center [44, 147] width 43 height 7
click at [52, 164] on span "[GEOGRAPHIC_DATA], Co. Carlow, Y21 K2X8" at bounding box center [65, 165] width 73 height 5
click at [80, 166] on span "[GEOGRAPHIC_DATA], Co. Carlow, Y21 K2X8" at bounding box center [65, 165] width 73 height 5
drag, startPoint x: 112, startPoint y: 166, endPoint x: 89, endPoint y: 165, distance: 23.4
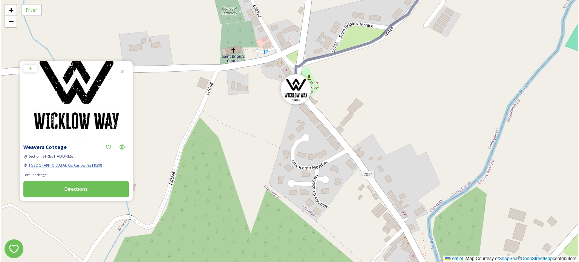
click at [89, 165] on div "[GEOGRAPHIC_DATA], Co. Carlow, Y21 K2X8" at bounding box center [76, 164] width 106 height 7
copy span "Y21 K2X8"
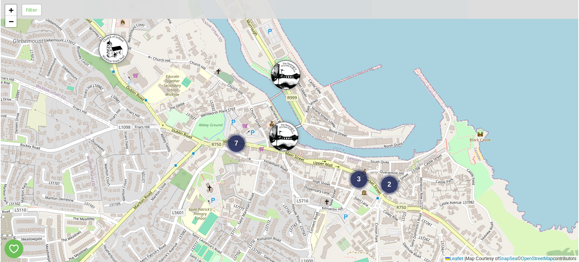
drag, startPoint x: 227, startPoint y: 161, endPoint x: 295, endPoint y: 196, distance: 76.6
click at [295, 197] on div "2 3 7 + − Leaflet | Map Courtesy of SnapSea © OpenStreetMap contributors" at bounding box center [290, 131] width 578 height 262
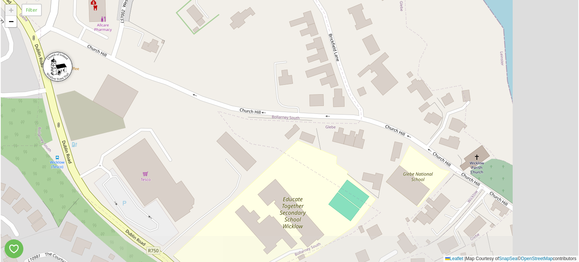
drag, startPoint x: 322, startPoint y: 205, endPoint x: 305, endPoint y: 186, distance: 25.1
click at [185, 137] on div "3 + − Leaflet | Map Courtesy of SnapSea © OpenStreetMap contributors" at bounding box center [290, 131] width 578 height 262
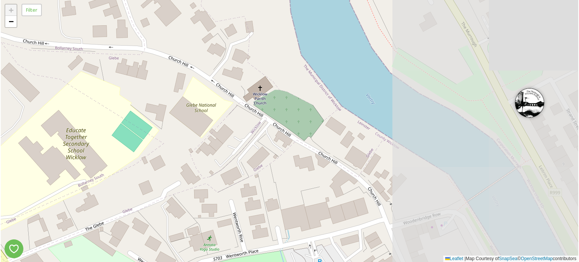
drag, startPoint x: 370, startPoint y: 188, endPoint x: 163, endPoint y: 124, distance: 217.0
click at [166, 126] on div "3 + − Leaflet | Map Courtesy of SnapSea © OpenStreetMap contributors" at bounding box center [290, 131] width 578 height 262
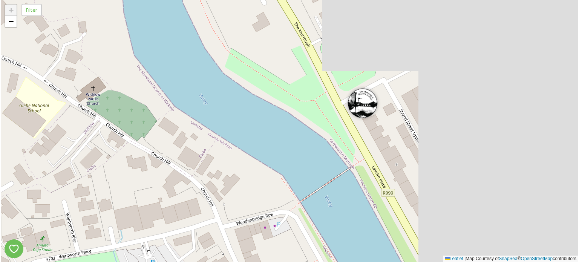
drag, startPoint x: 423, startPoint y: 181, endPoint x: 200, endPoint y: 190, distance: 222.4
click at [200, 190] on div "3 2 + − Leaflet | Map Courtesy of SnapSea © OpenStreetMap contributors" at bounding box center [290, 131] width 578 height 262
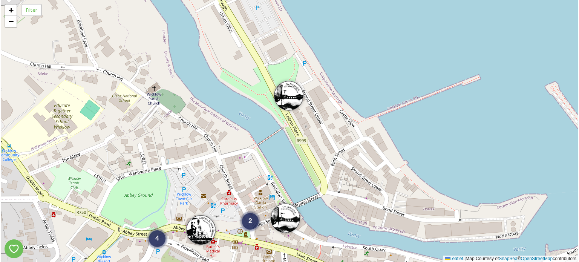
drag, startPoint x: 226, startPoint y: 191, endPoint x: 274, endPoint y: 71, distance: 128.5
click at [274, 72] on div "2 2 4 + − Leaflet | Map Courtesy of SnapSea © OpenStreetMap contributors" at bounding box center [290, 131] width 578 height 262
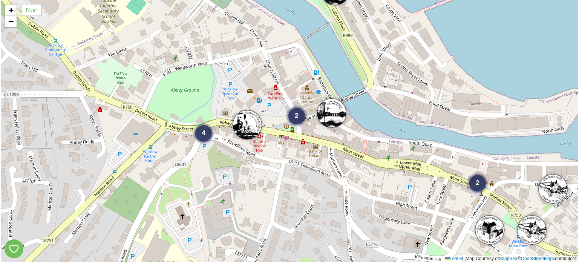
click at [180, 64] on div "2 2 4 + − Leaflet | Map Courtesy of SnapSea © OpenStreetMap contributors" at bounding box center [290, 131] width 578 height 262
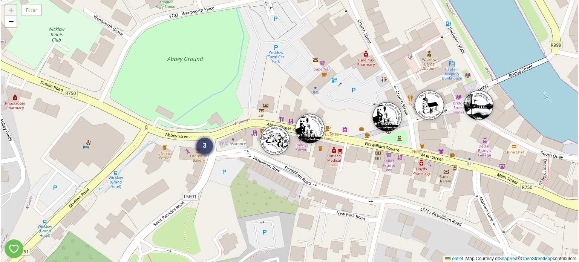
click at [206, 148] on span "3" at bounding box center [205, 146] width 4 height 8
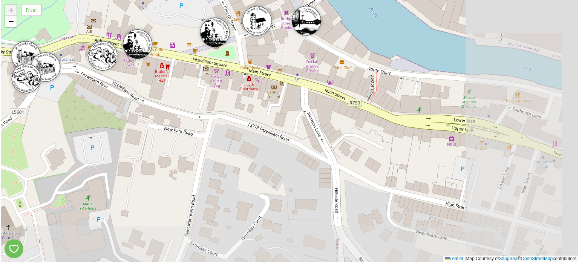
drag, startPoint x: 326, startPoint y: 183, endPoint x: 201, endPoint y: 132, distance: 134.2
click at [201, 132] on div "2 3 + − Leaflet | Map Courtesy of SnapSea © OpenStreetMap contributors" at bounding box center [290, 131] width 578 height 262
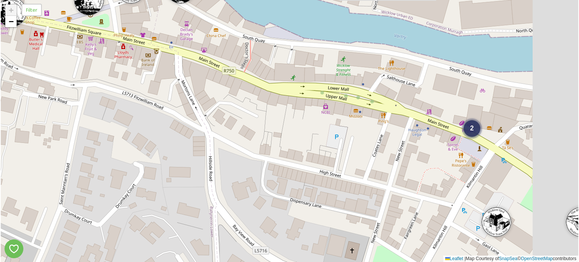
drag, startPoint x: 389, startPoint y: 171, endPoint x: 191, endPoint y: 128, distance: 203.3
click at [191, 129] on div "2 3 + − Leaflet | Map Courtesy of SnapSea © OpenStreetMap contributors" at bounding box center [290, 131] width 578 height 262
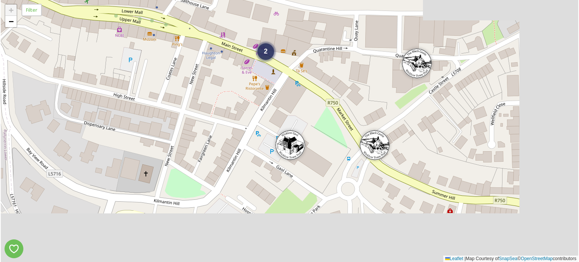
drag, startPoint x: 368, startPoint y: 190, endPoint x: 243, endPoint y: 126, distance: 140.7
click at [243, 126] on div "2 3 + − Leaflet | Map Courtesy of SnapSea © OpenStreetMap contributors" at bounding box center [290, 131] width 578 height 262
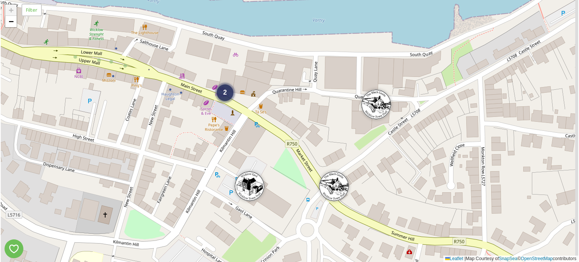
drag, startPoint x: 299, startPoint y: 104, endPoint x: 260, endPoint y: 148, distance: 58.5
click at [260, 148] on div "2 3 + − Leaflet | Map Courtesy of SnapSea © OpenStreetMap contributors" at bounding box center [290, 131] width 578 height 262
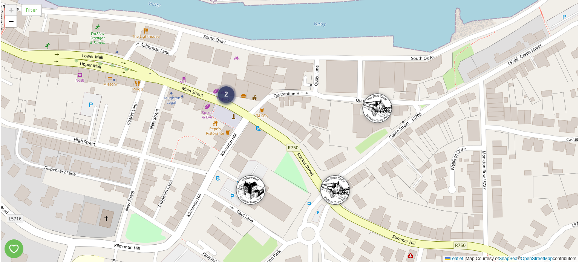
click at [225, 100] on div "2" at bounding box center [226, 94] width 17 height 17
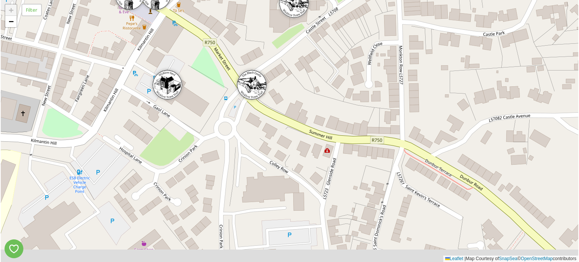
drag, startPoint x: 367, startPoint y: 181, endPoint x: 282, endPoint y: 75, distance: 136.4
click at [283, 75] on div "2 3 + − Leaflet | Map Courtesy of SnapSea © OpenStreetMap contributors" at bounding box center [290, 131] width 578 height 262
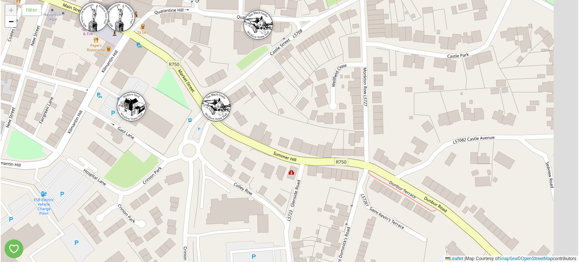
drag, startPoint x: 324, startPoint y: 120, endPoint x: 263, endPoint y: 141, distance: 64.7
click at [263, 141] on div "2 3 + − Leaflet | Map Courtesy of SnapSea © OpenStreetMap contributors" at bounding box center [290, 131] width 578 height 262
